Goal: Book appointment/travel/reservation

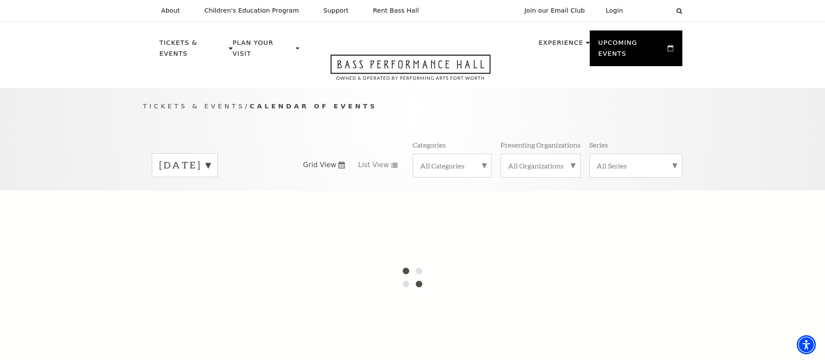
click at [210, 158] on label "[DATE]" at bounding box center [184, 164] width 51 height 13
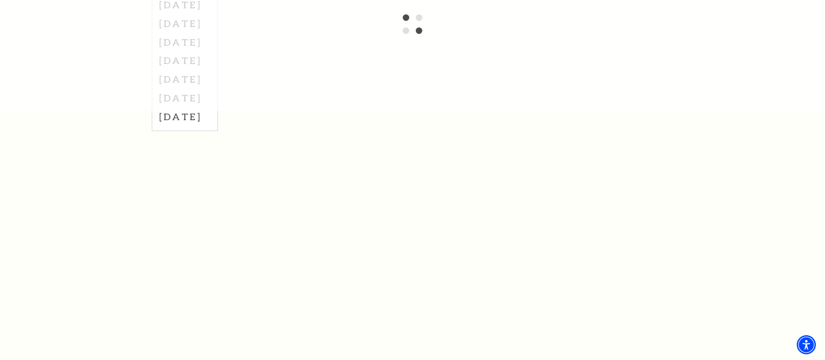
scroll to position [253, 0]
click at [190, 108] on label "[DATE]" at bounding box center [184, 116] width 51 height 19
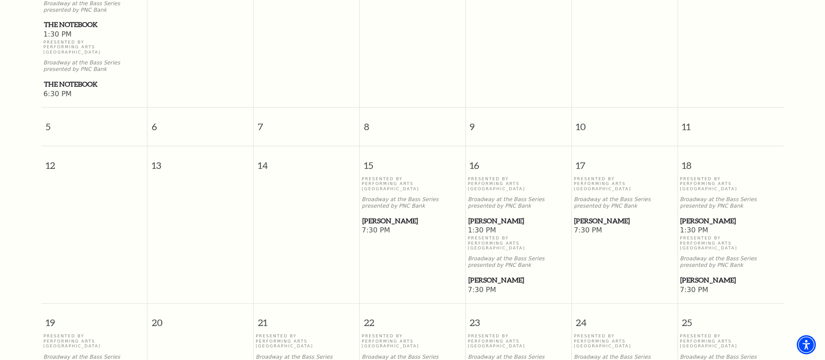
scroll to position [331, 0]
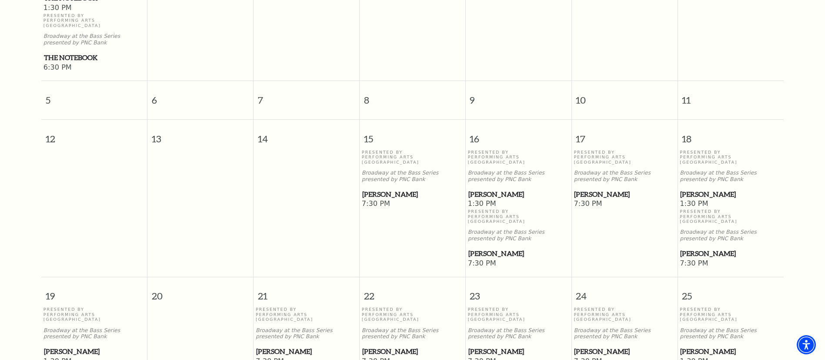
click at [489, 189] on span "[PERSON_NAME]" at bounding box center [518, 194] width 100 height 11
click at [485, 209] on p "Presented By Performing Arts [GEOGRAPHIC_DATA]" at bounding box center [518, 216] width 101 height 15
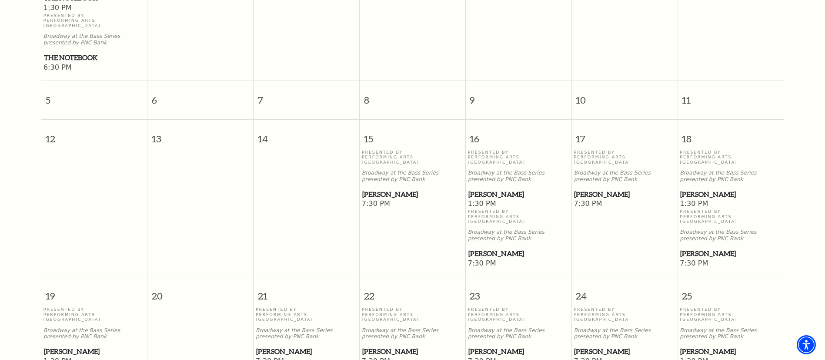
click at [488, 189] on span "[PERSON_NAME]" at bounding box center [518, 194] width 100 height 11
click at [475, 199] on span "1:30 PM" at bounding box center [518, 204] width 101 height 10
click at [477, 199] on span "1:30 PM" at bounding box center [518, 204] width 101 height 10
drag, startPoint x: 500, startPoint y: 154, endPoint x: 506, endPoint y: 158, distance: 7.2
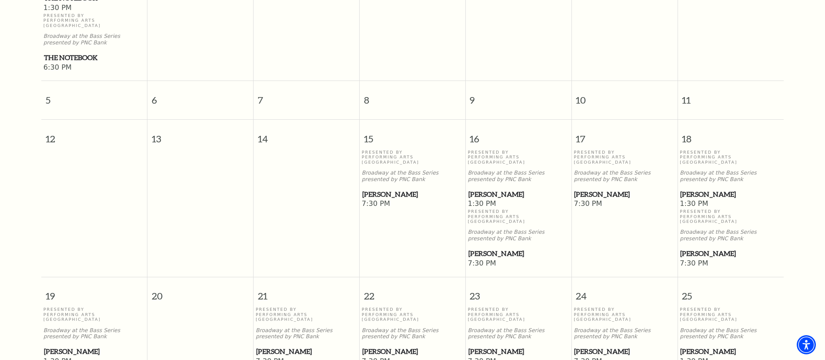
click at [501, 170] on p "Broadway at the Bass Series presented by PNC Bank" at bounding box center [518, 176] width 101 height 13
click at [499, 150] on p "Presented By Performing Arts [GEOGRAPHIC_DATA]" at bounding box center [518, 157] width 101 height 15
click at [485, 150] on p "Presented By Performing Arts [GEOGRAPHIC_DATA]" at bounding box center [518, 157] width 101 height 15
click at [485, 189] on span "[PERSON_NAME]" at bounding box center [518, 194] width 100 height 11
click at [487, 189] on span "[PERSON_NAME]" at bounding box center [518, 194] width 100 height 11
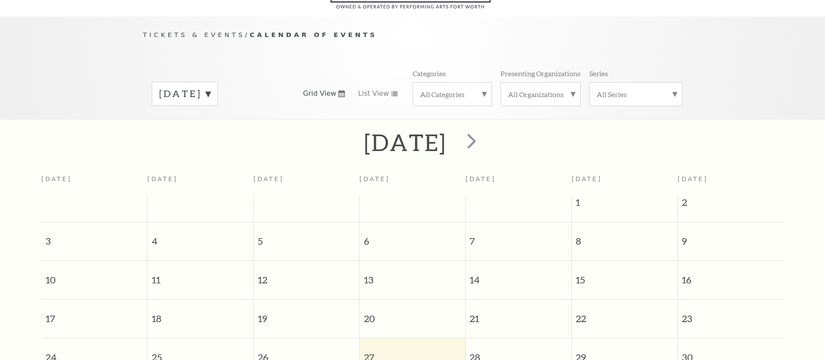
scroll to position [77, 0]
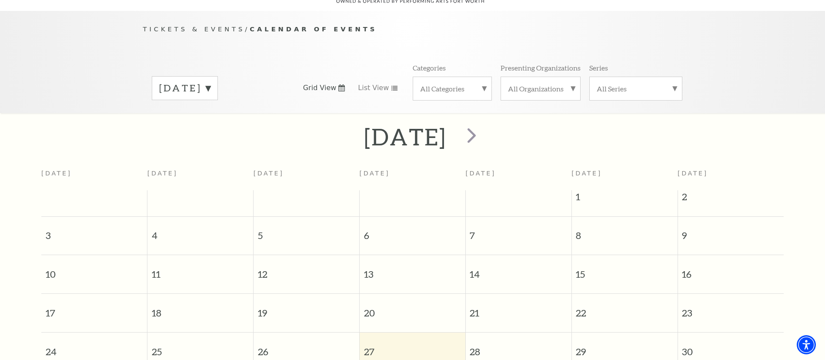
click at [210, 81] on label "[DATE]" at bounding box center [184, 87] width 51 height 13
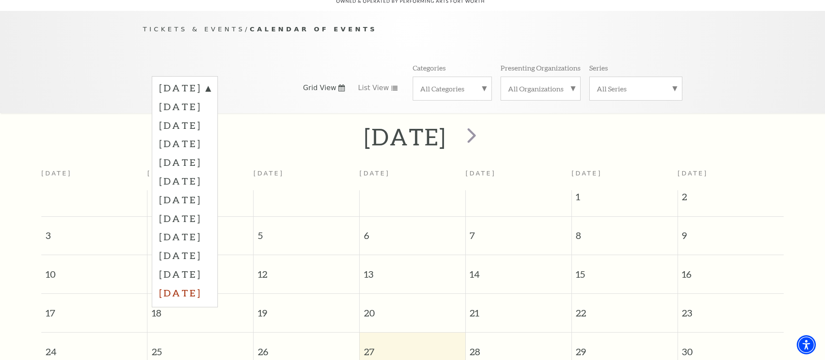
click at [200, 284] on label "[DATE]" at bounding box center [184, 292] width 51 height 19
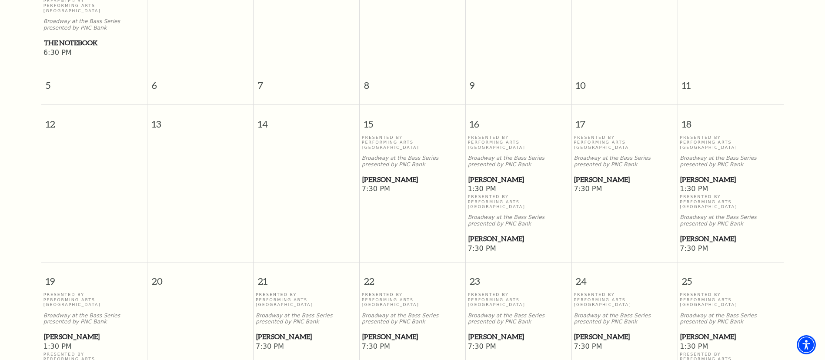
scroll to position [403, 0]
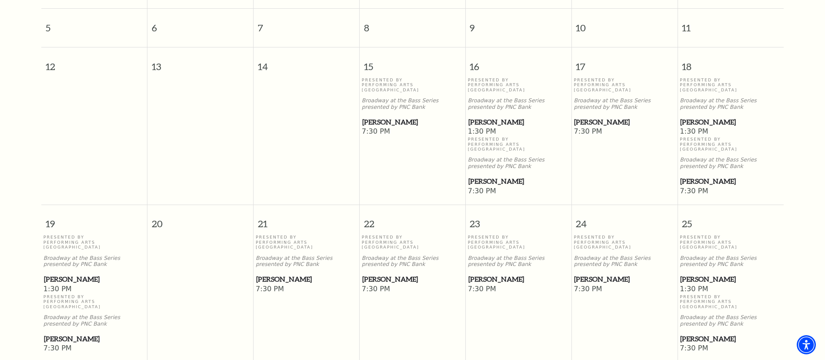
click at [494, 117] on span "[PERSON_NAME]" at bounding box center [518, 122] width 100 height 11
